Goal: Task Accomplishment & Management: Manage account settings

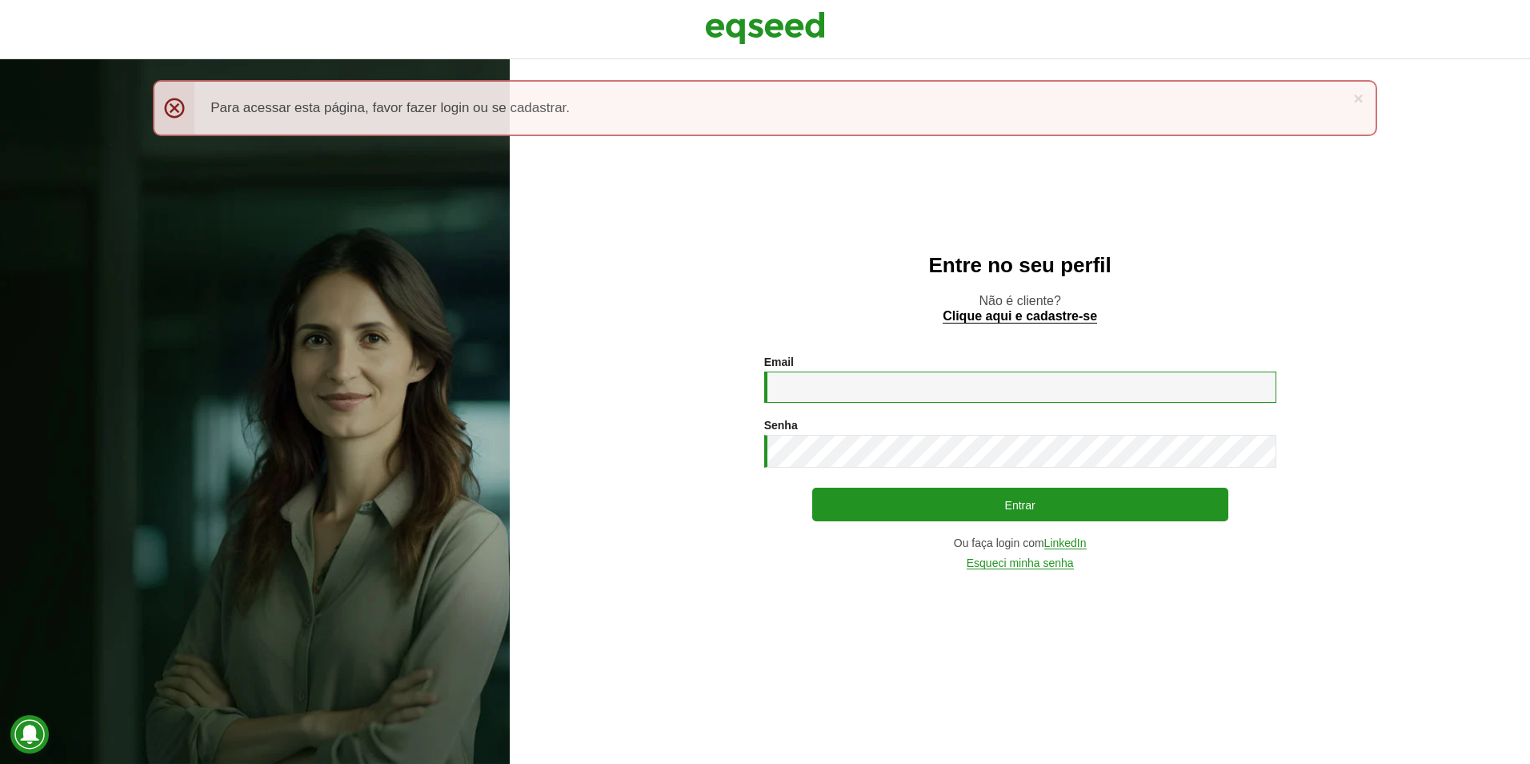
click at [888, 388] on input "Email *" at bounding box center [1020, 386] width 512 height 31
type input "**********"
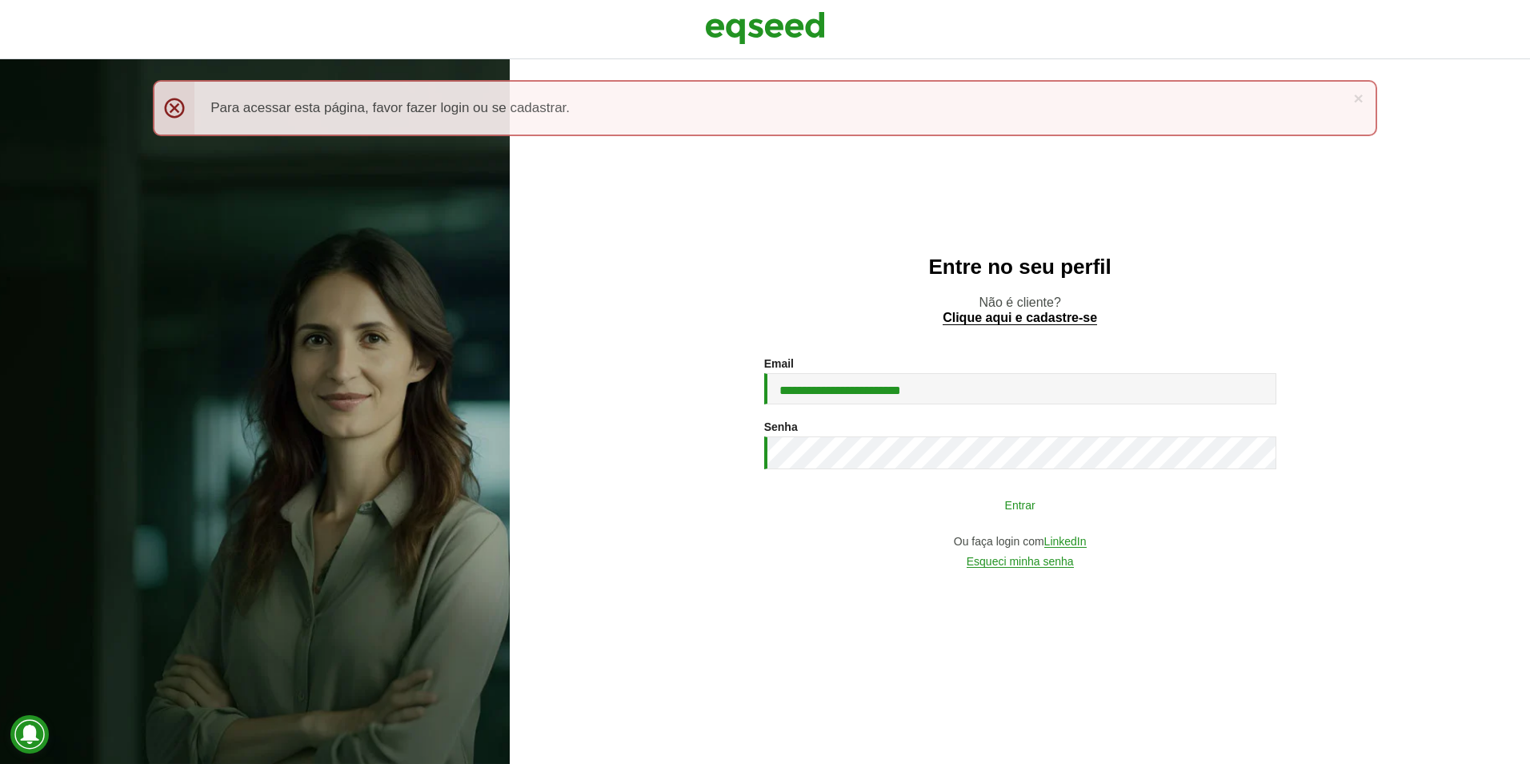
click at [1011, 511] on button "Entrar" at bounding box center [1020, 504] width 416 height 30
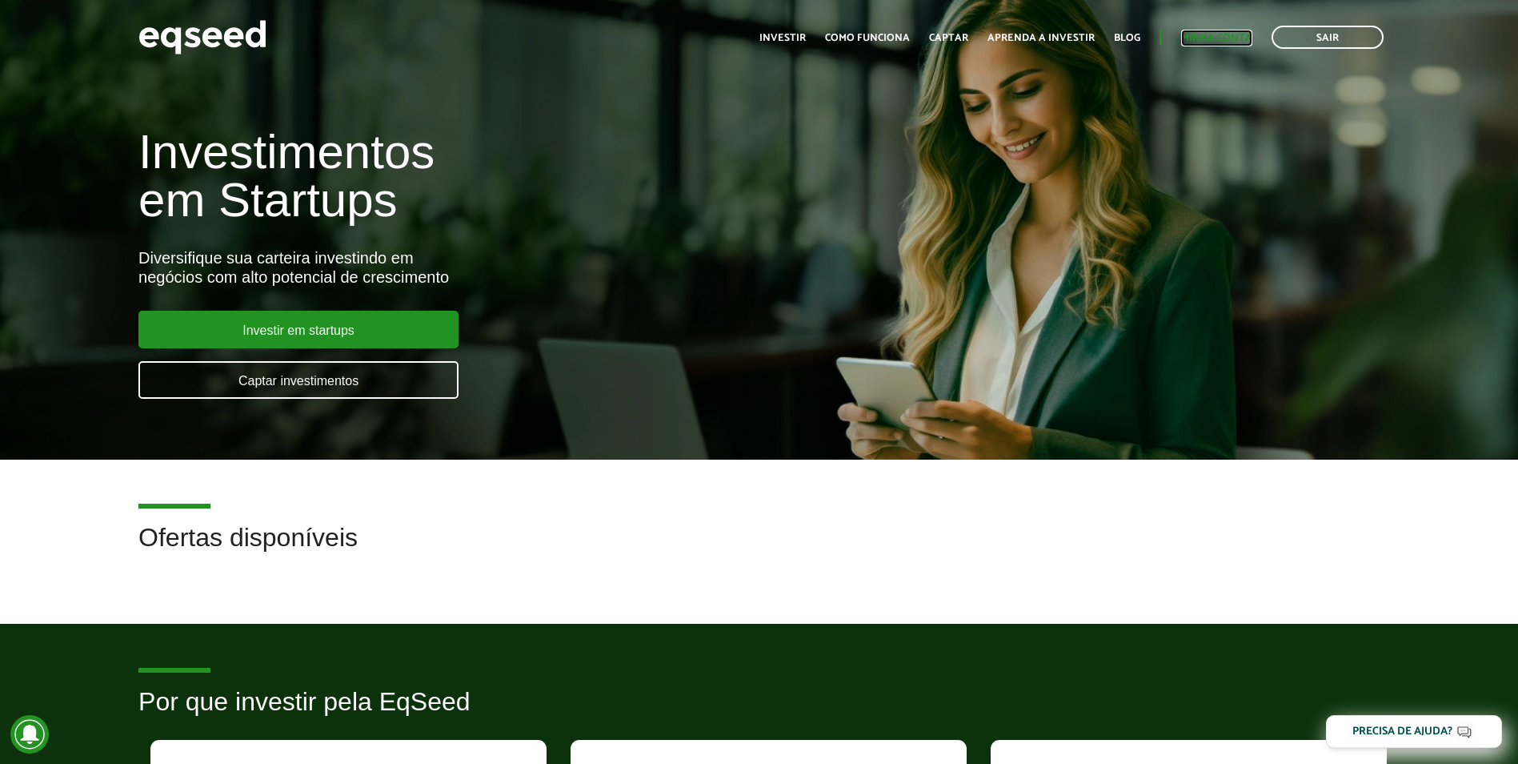
click at [1217, 37] on link "Minha conta" at bounding box center [1216, 38] width 71 height 10
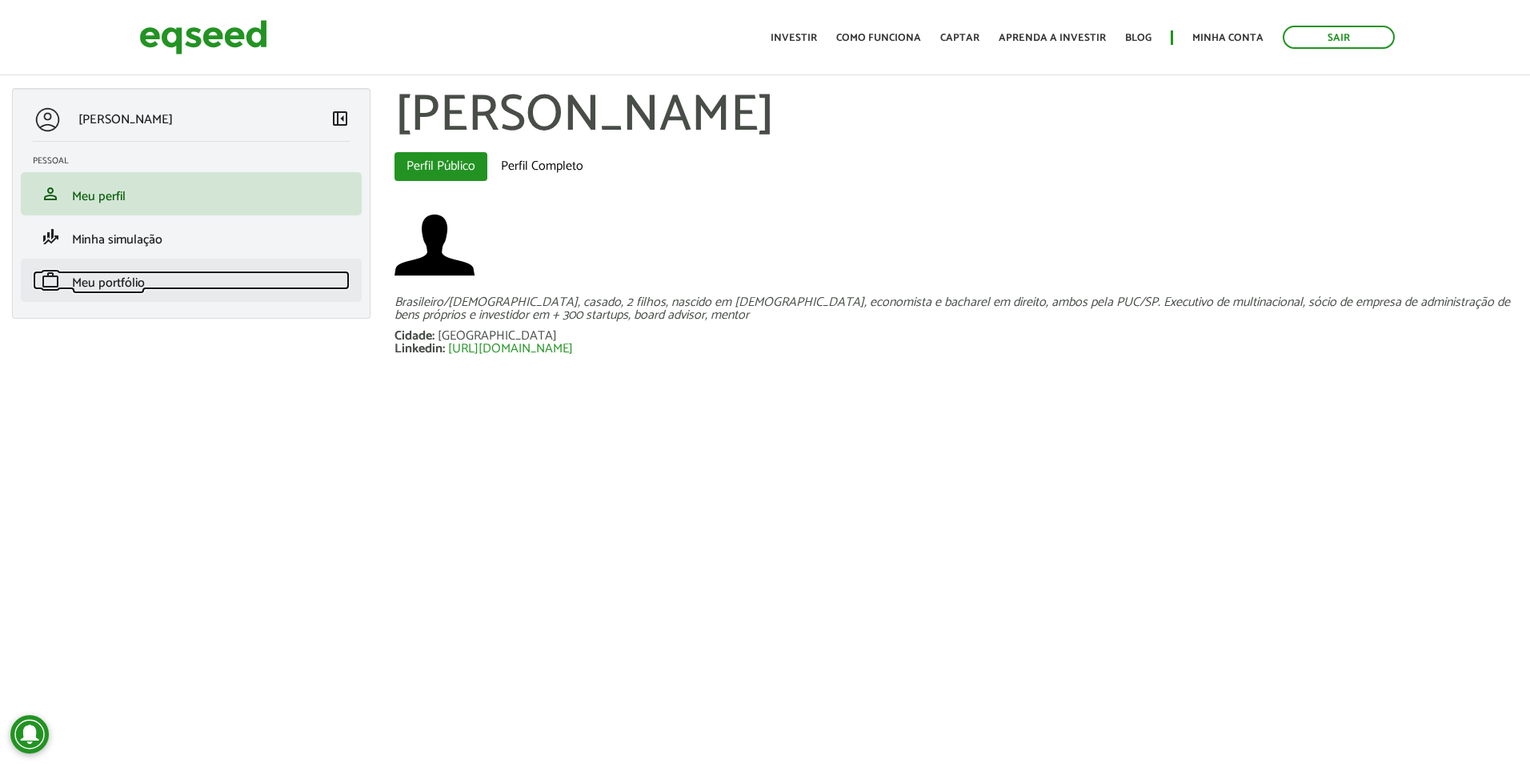
click at [111, 288] on span "Meu portfólio" at bounding box center [108, 283] width 73 height 22
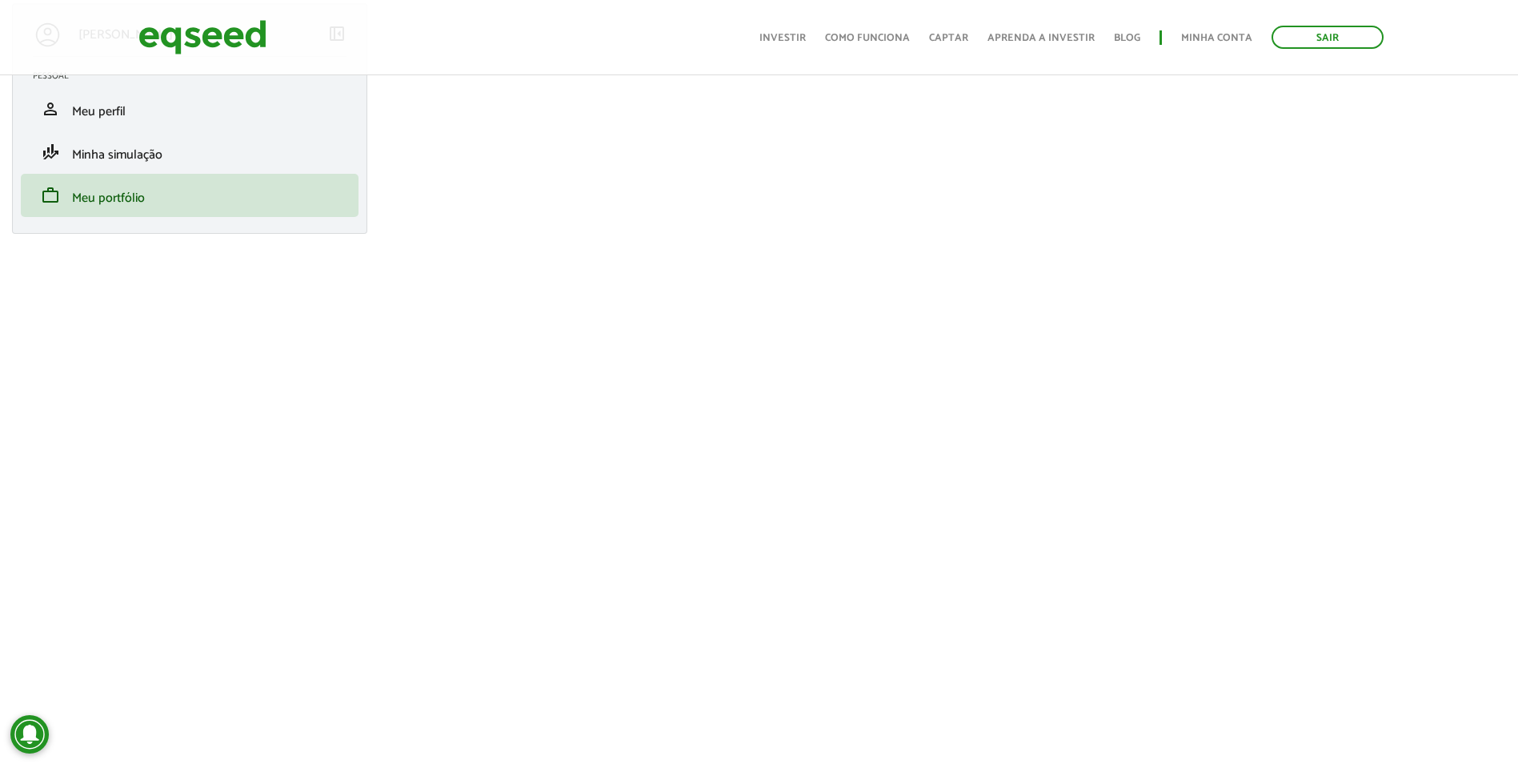
scroll to position [160, 0]
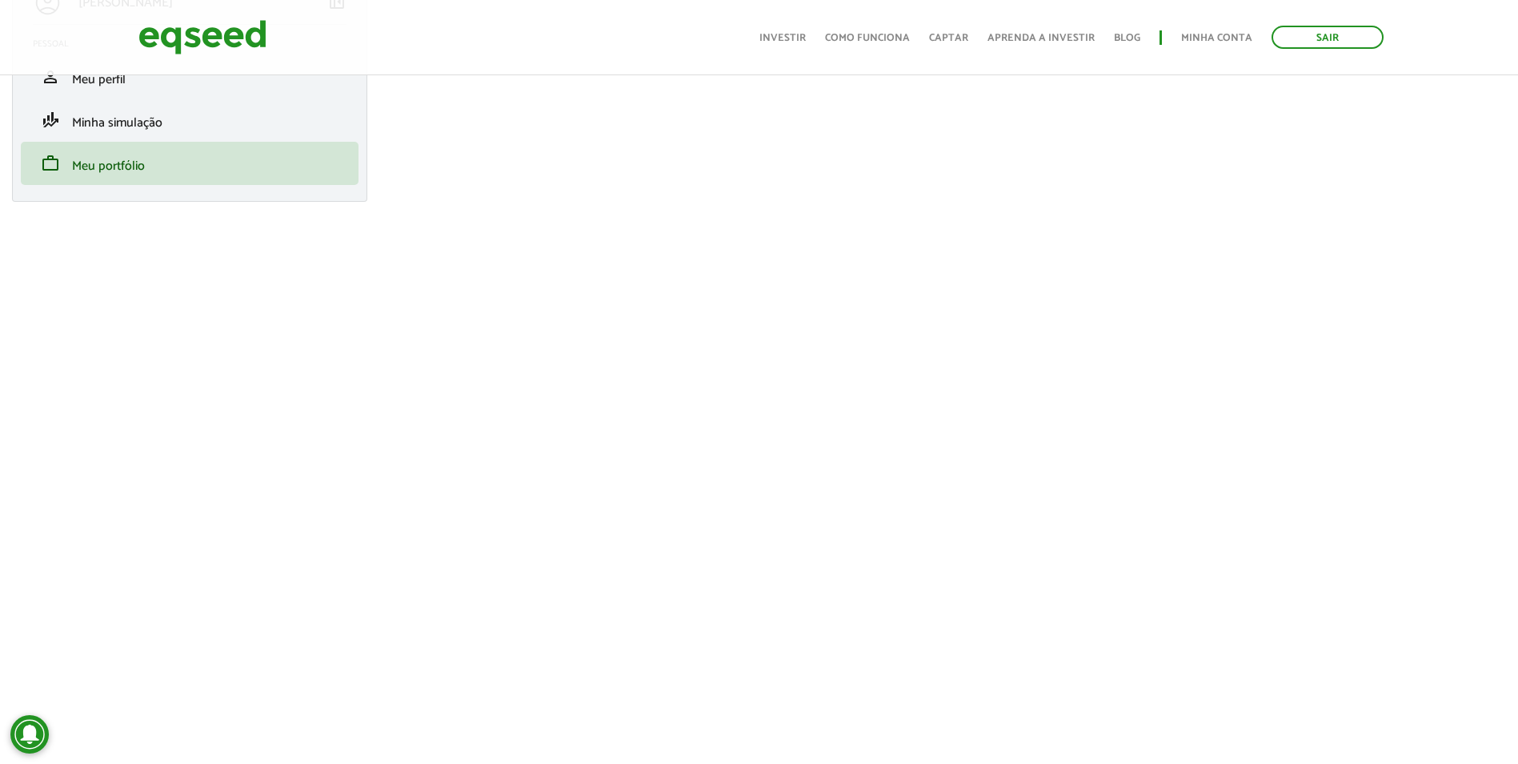
scroll to position [160, 0]
